Goal: Navigation & Orientation: Understand site structure

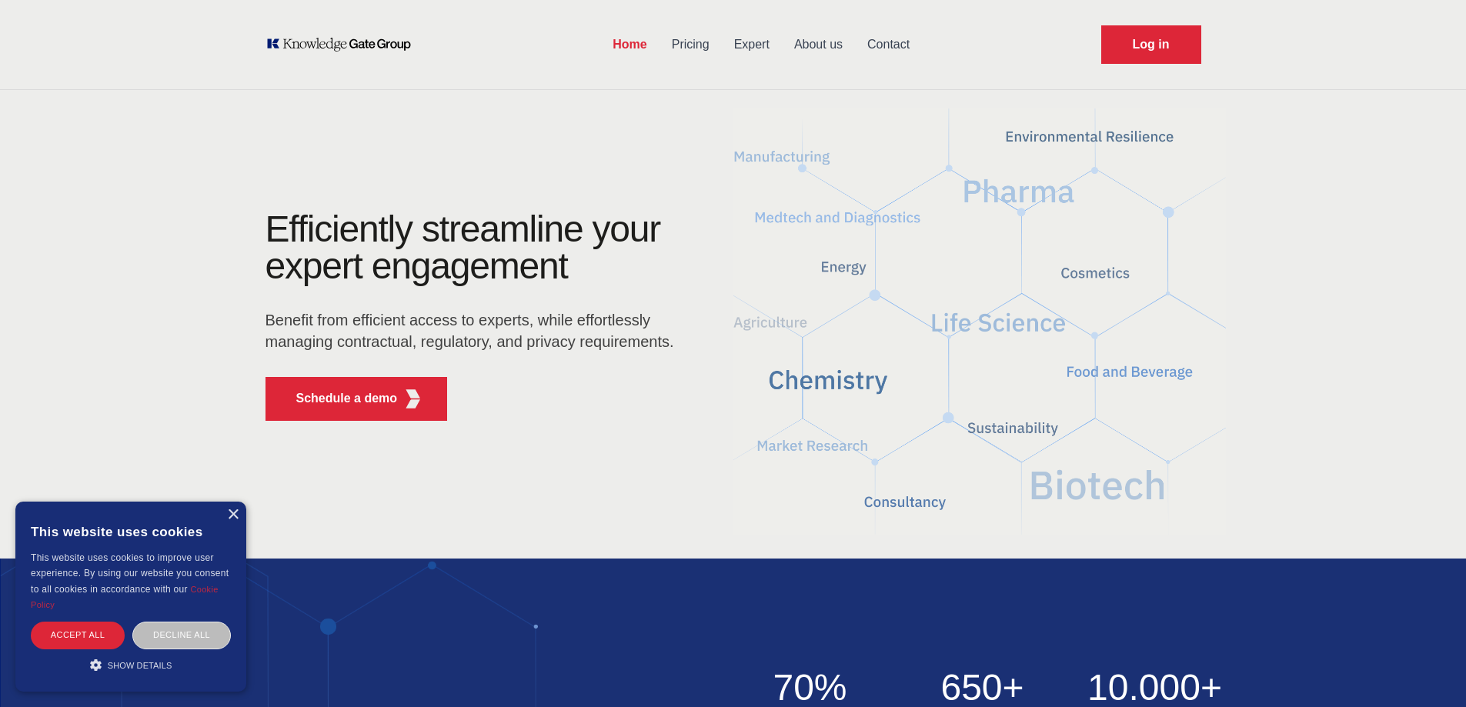
click at [687, 46] on link "Pricing" at bounding box center [691, 45] width 62 height 40
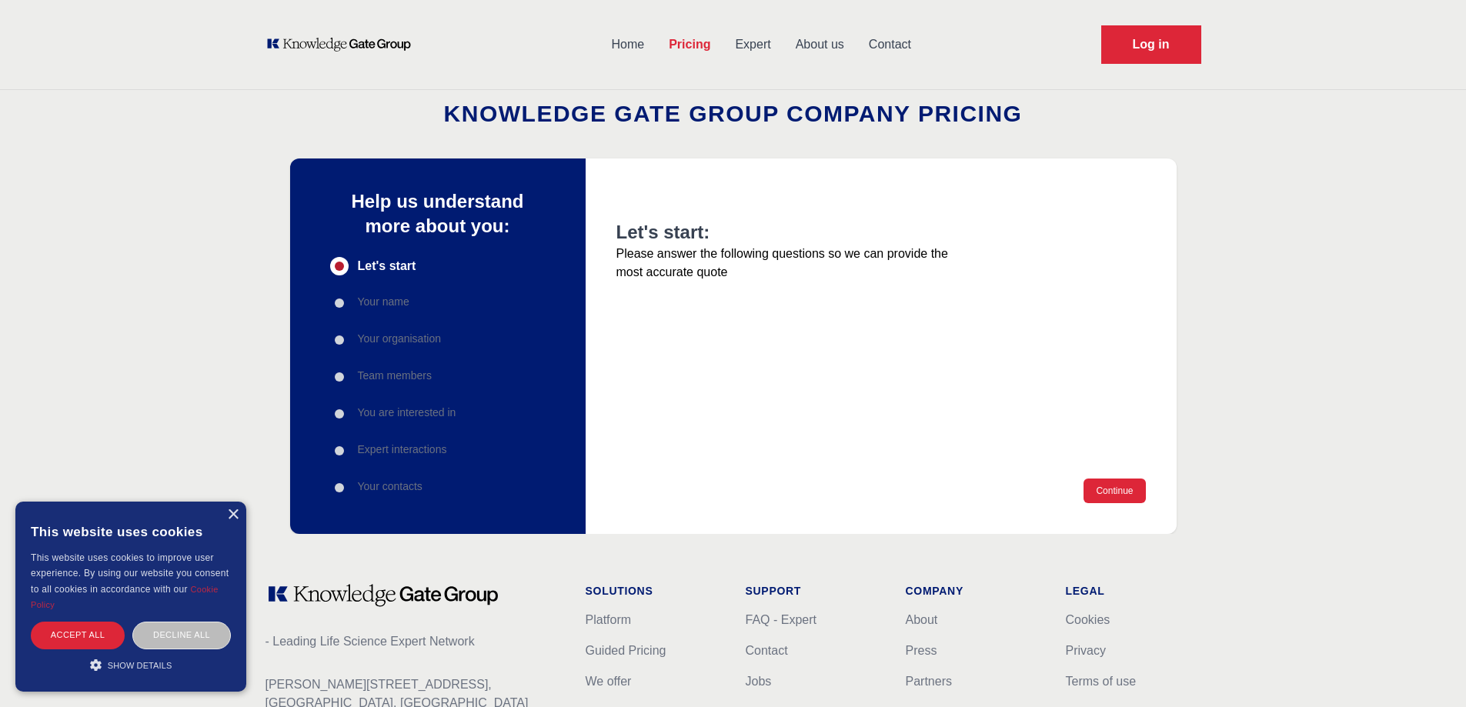
click at [734, 40] on link "Expert" at bounding box center [753, 45] width 60 height 40
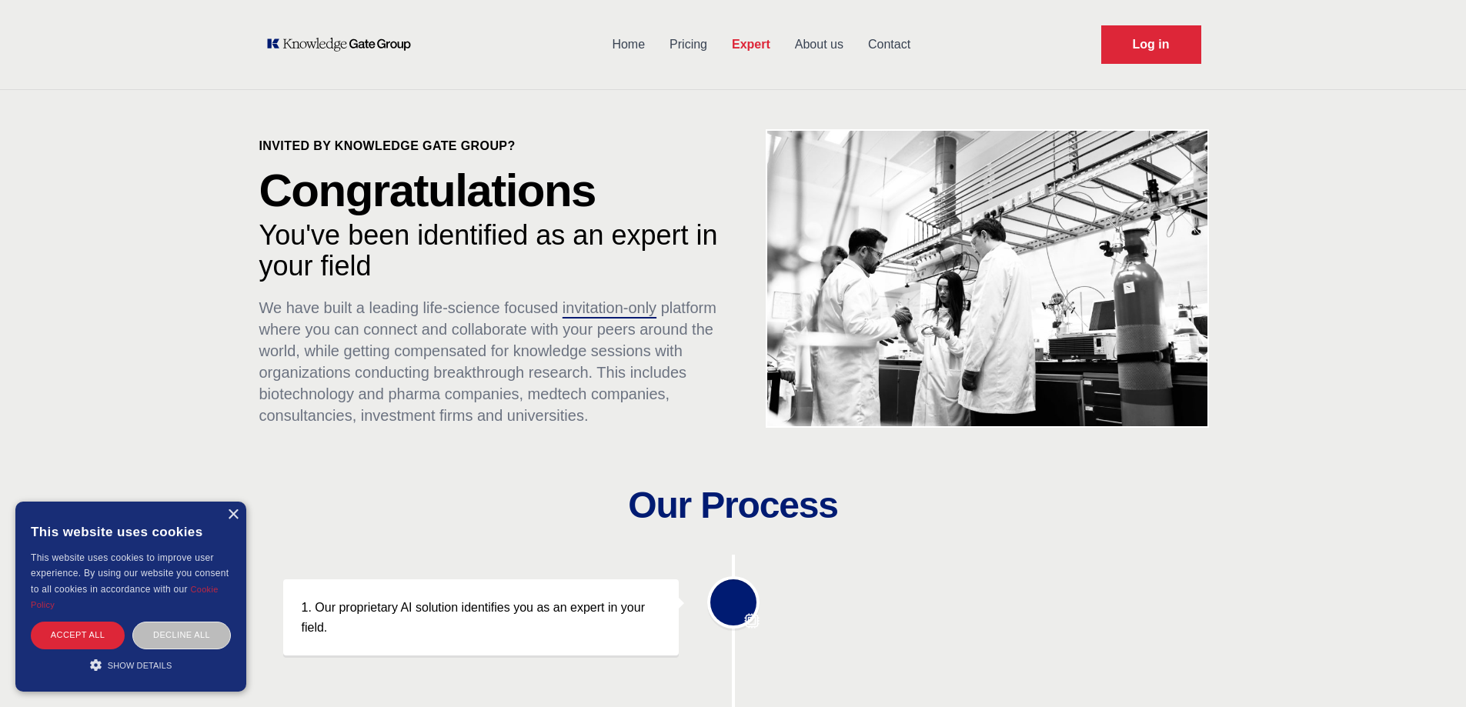
drag, startPoint x: 734, startPoint y: 40, endPoint x: 154, endPoint y: 220, distance: 606.9
click at [827, 38] on link "About us" at bounding box center [819, 45] width 73 height 40
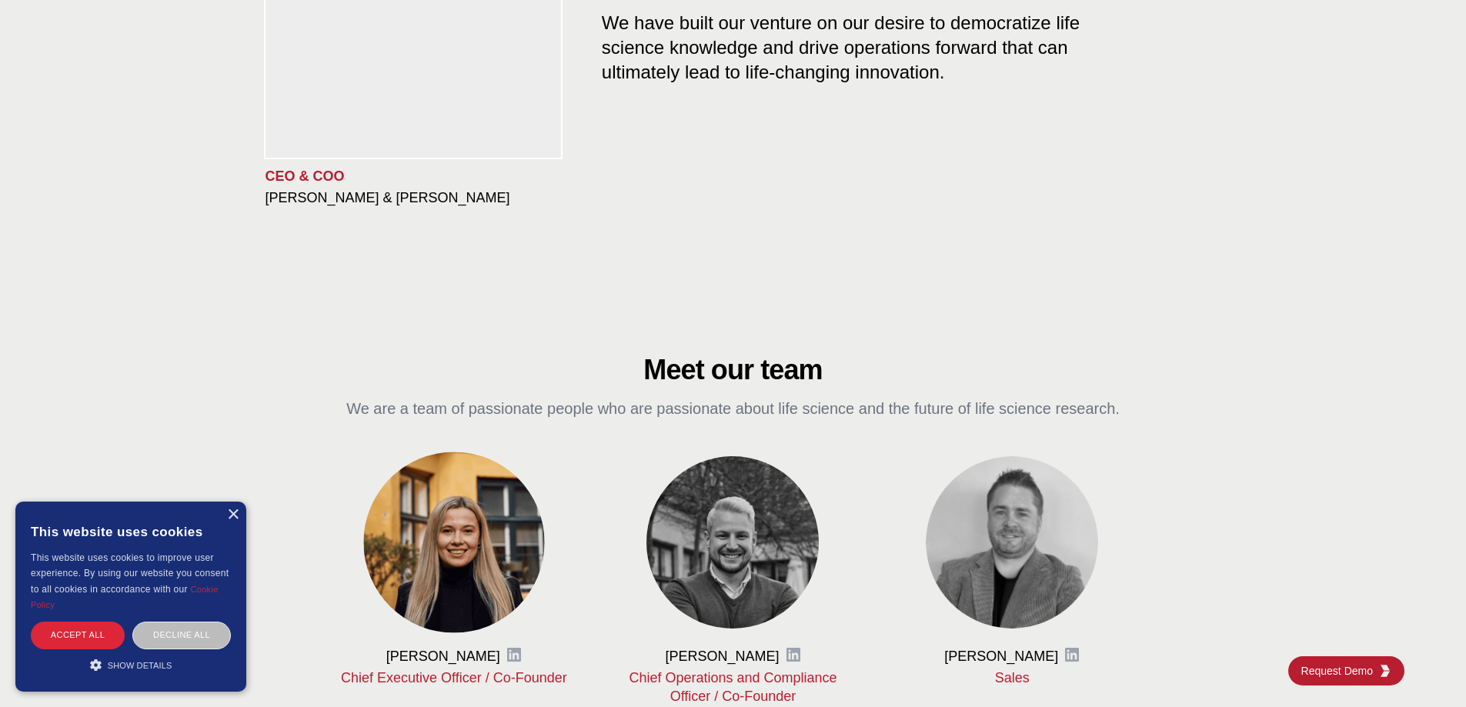
scroll to position [770, 0]
